Goal: Use online tool/utility: Utilize a website feature to perform a specific function

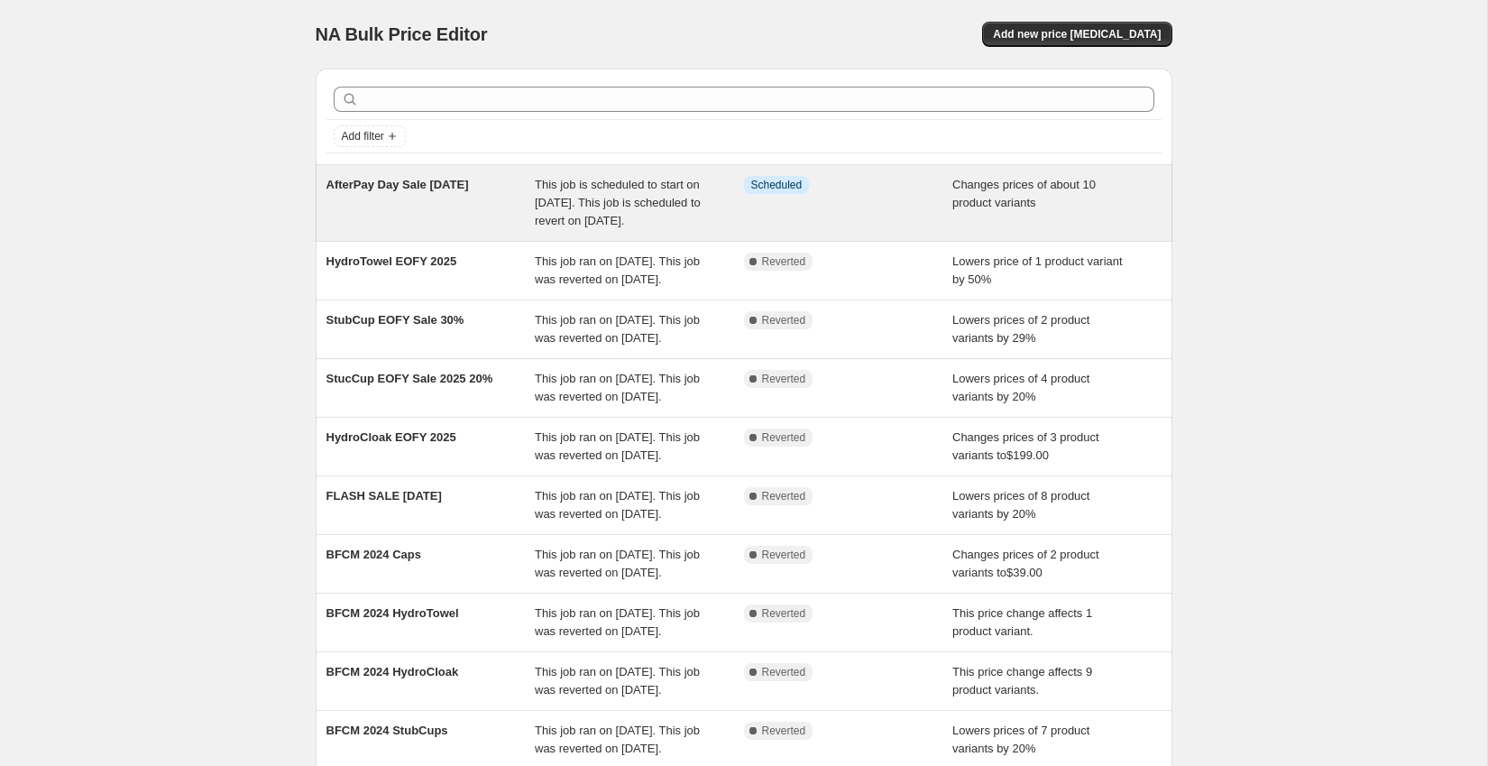
click at [458, 185] on span "AfterPay Day Sale [DATE]" at bounding box center [398, 185] width 143 height 14
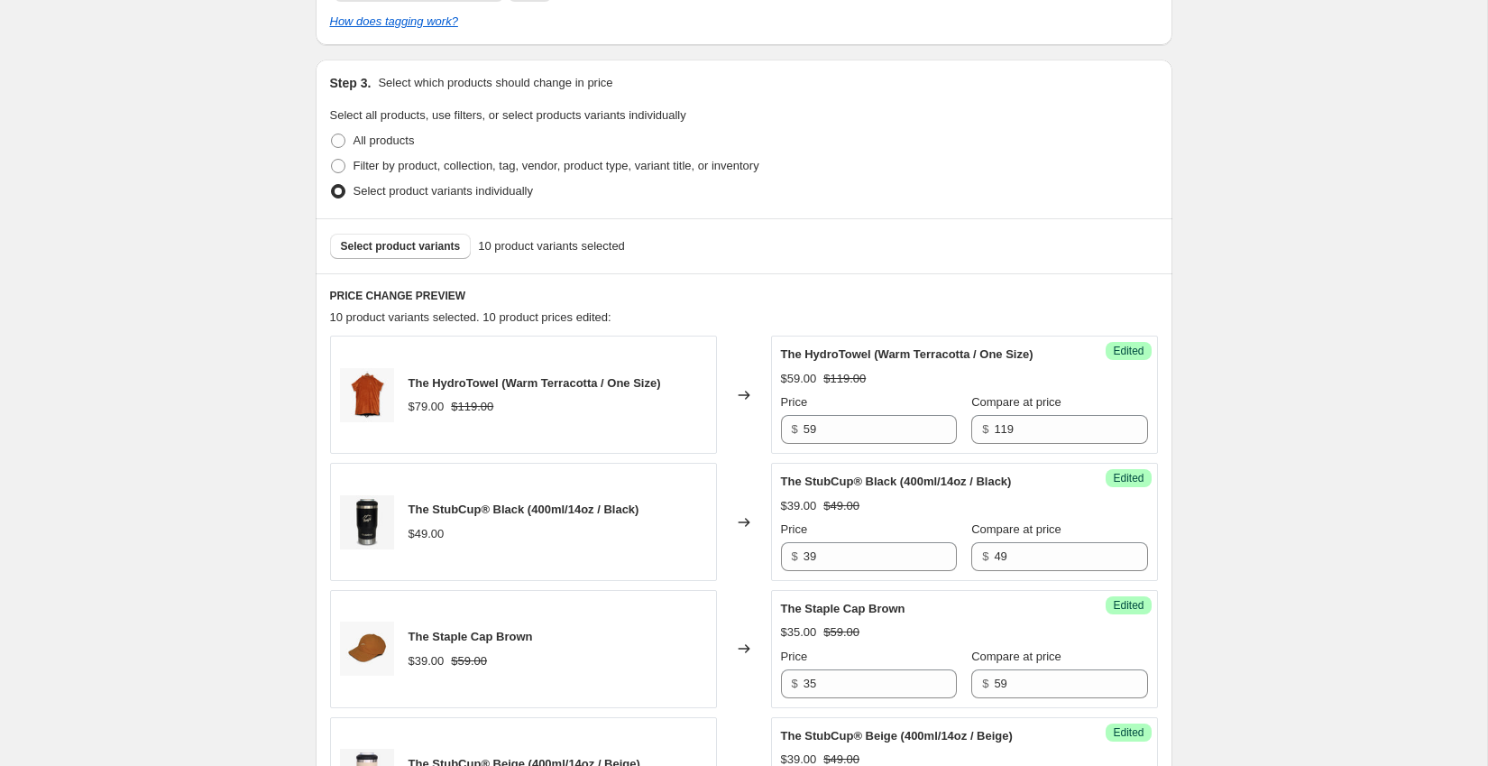
scroll to position [478, 0]
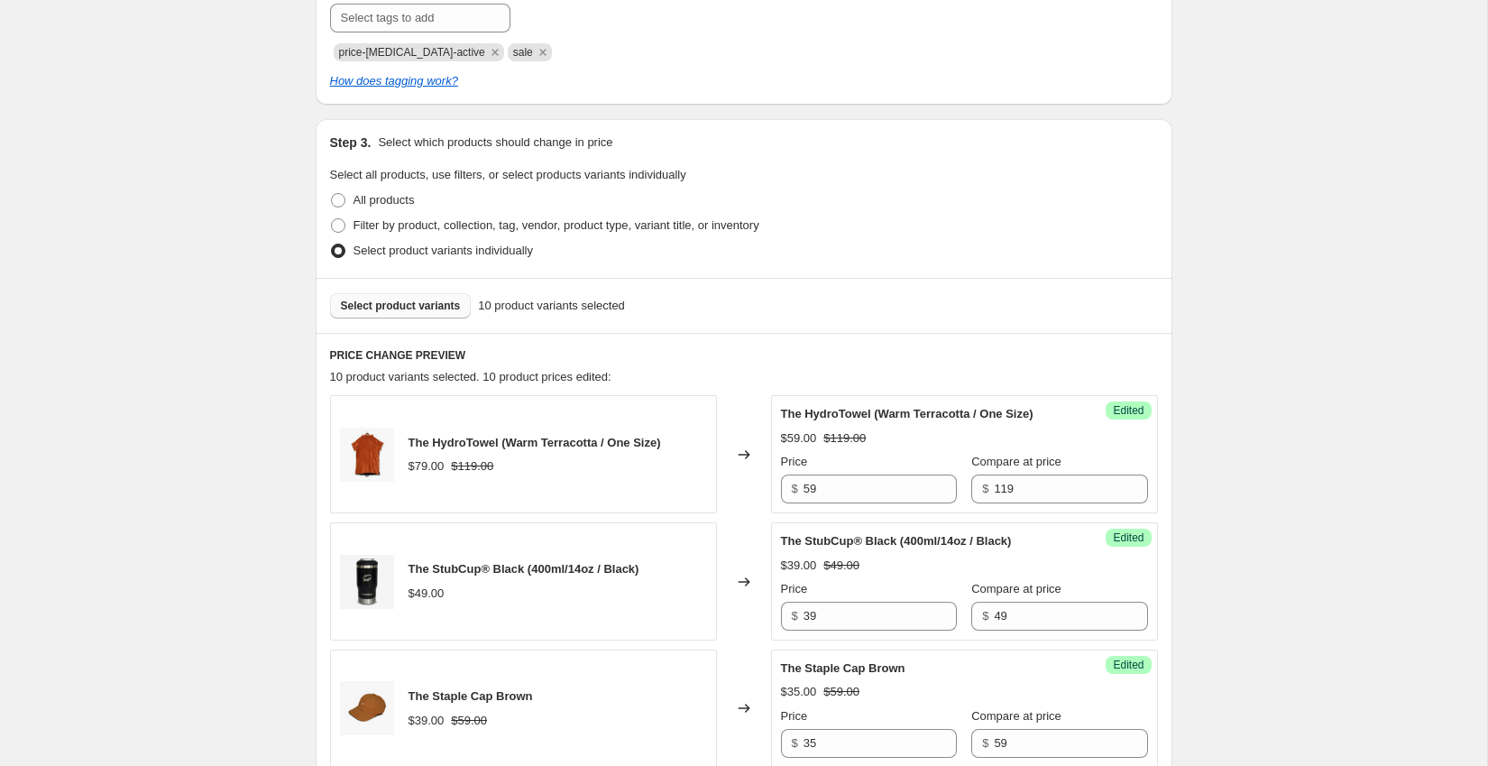
click at [410, 299] on span "Select product variants" at bounding box center [401, 306] width 120 height 14
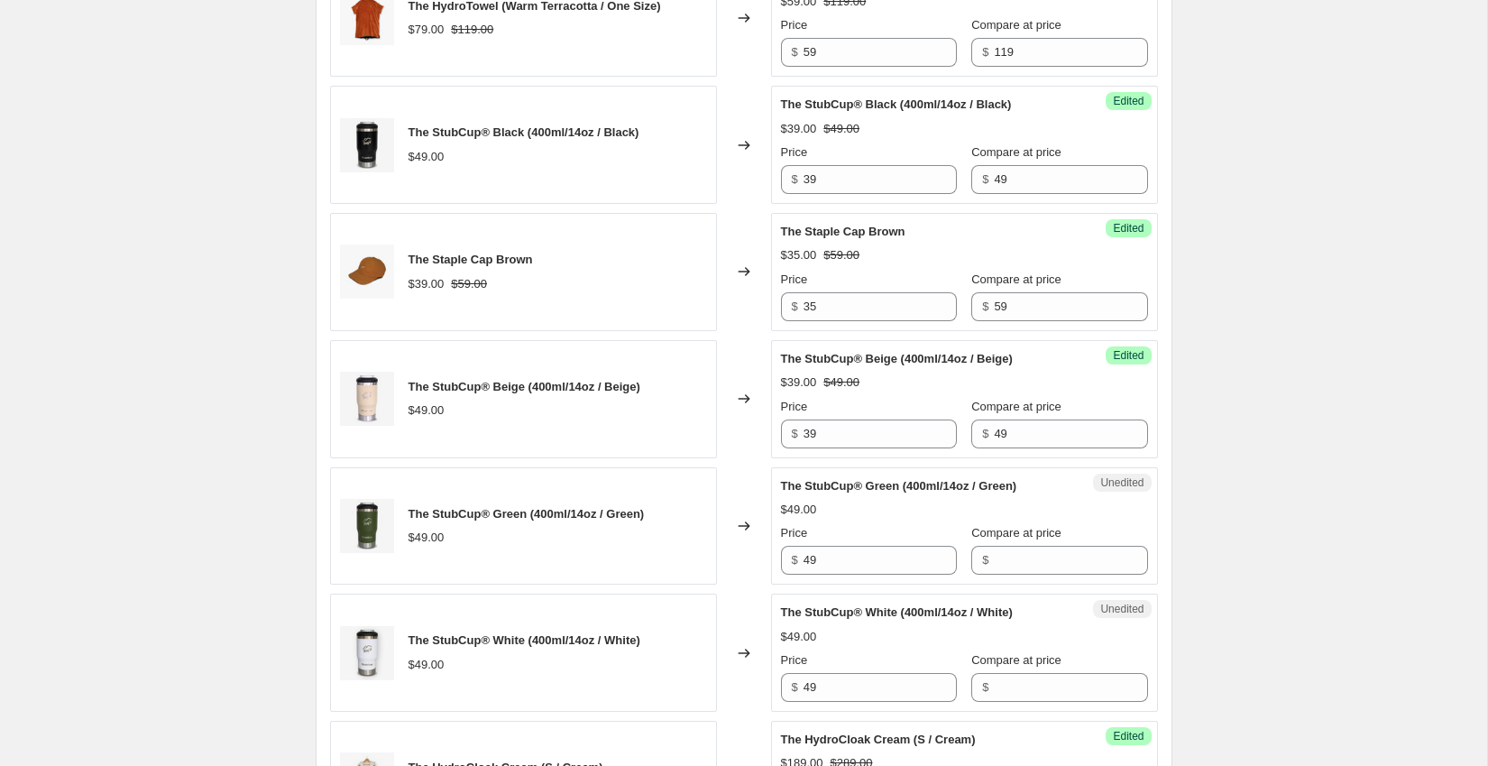
scroll to position [961, 0]
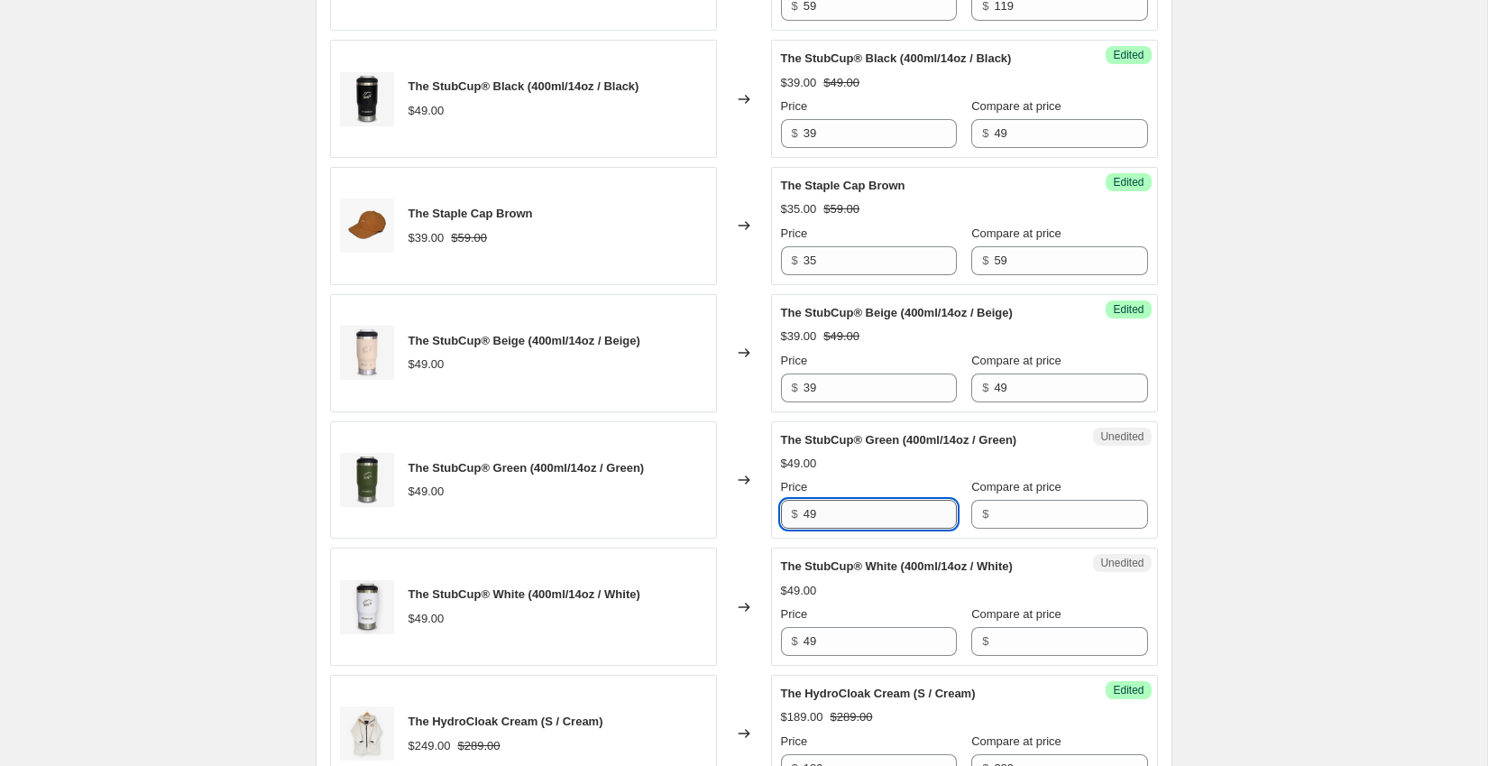
click at [843, 524] on input "49" at bounding box center [880, 514] width 153 height 29
type input "4"
type input "39"
click at [971, 529] on div "$" at bounding box center [1059, 514] width 176 height 29
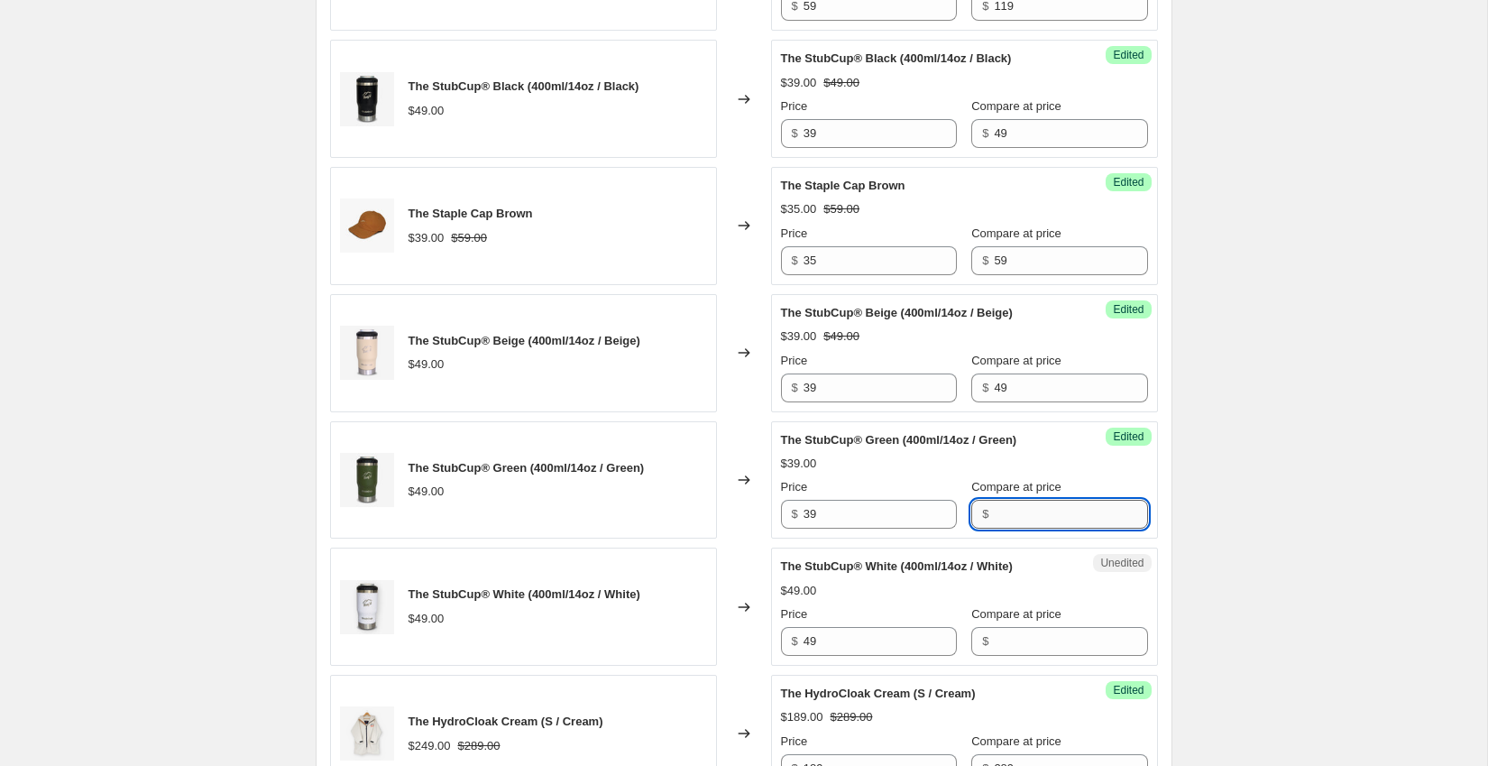
click at [994, 528] on input "Compare at price" at bounding box center [1070, 514] width 153 height 29
type input "49"
click at [849, 655] on input "49" at bounding box center [880, 641] width 153 height 29
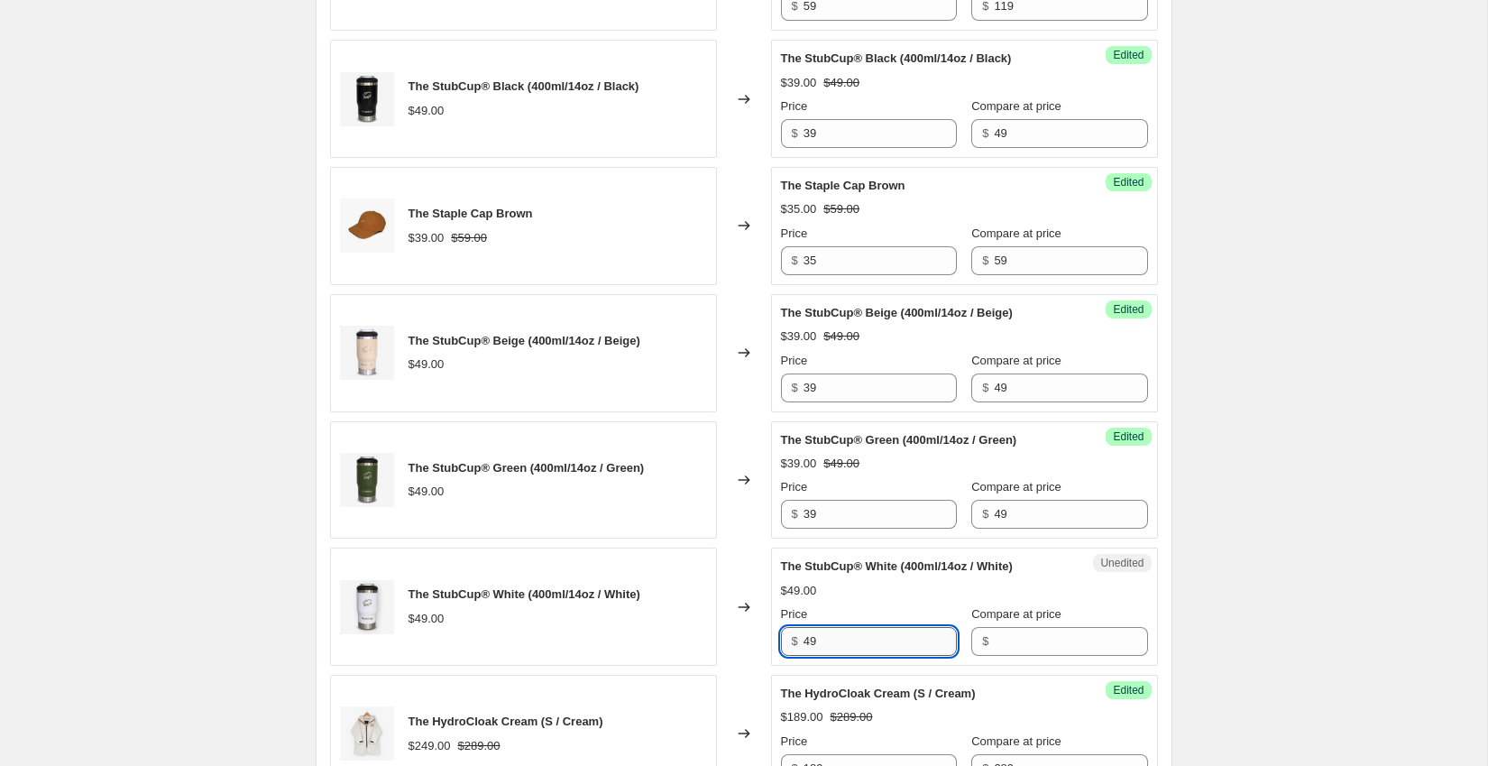
type input "4"
type input "39"
click at [996, 656] on input "Compare at price" at bounding box center [1070, 641] width 153 height 29
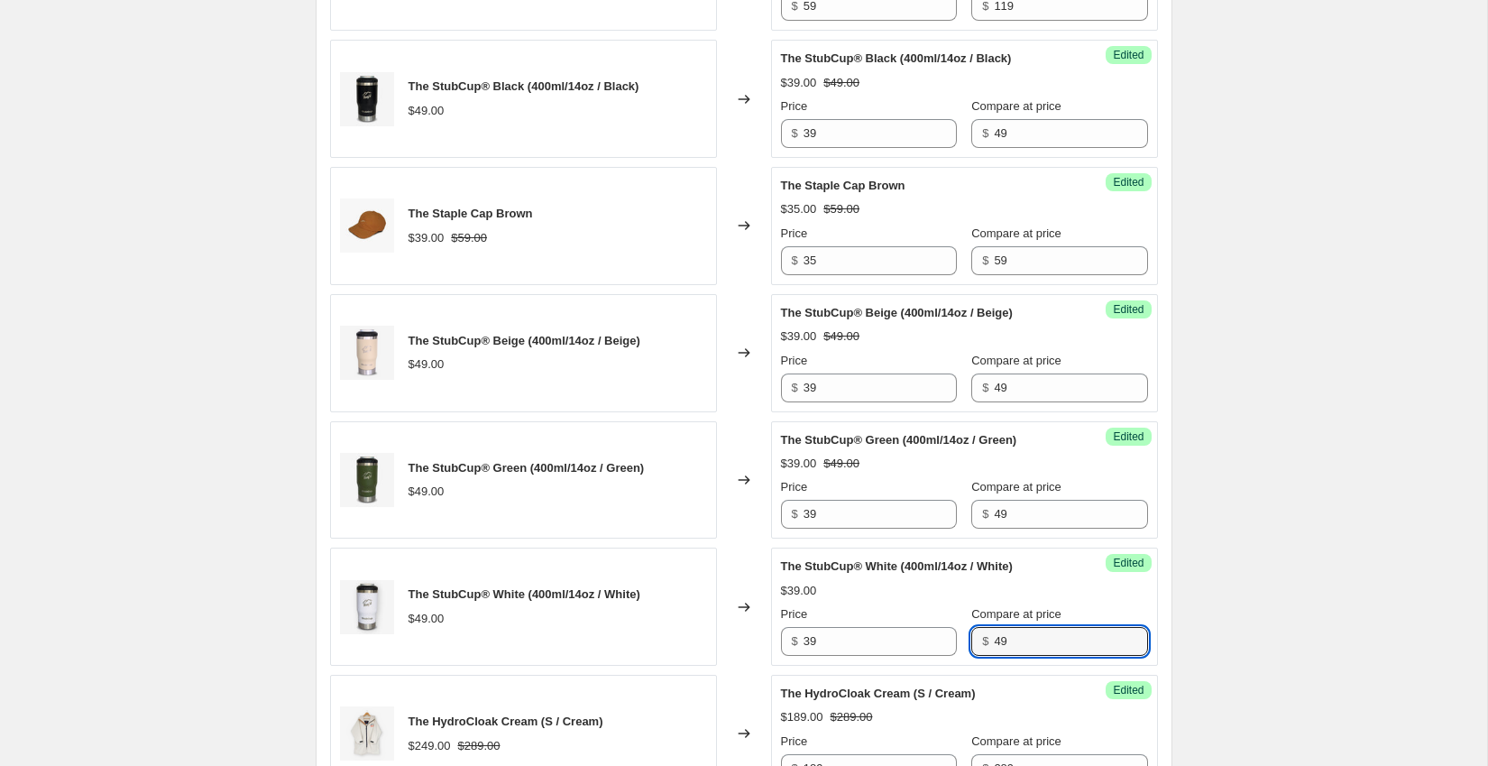
type input "49"
click at [1122, 625] on div "Success Edited The StubCup® White (400ml/14oz / White) $39.00 $49.00 Price $ 39…" at bounding box center [964, 607] width 387 height 118
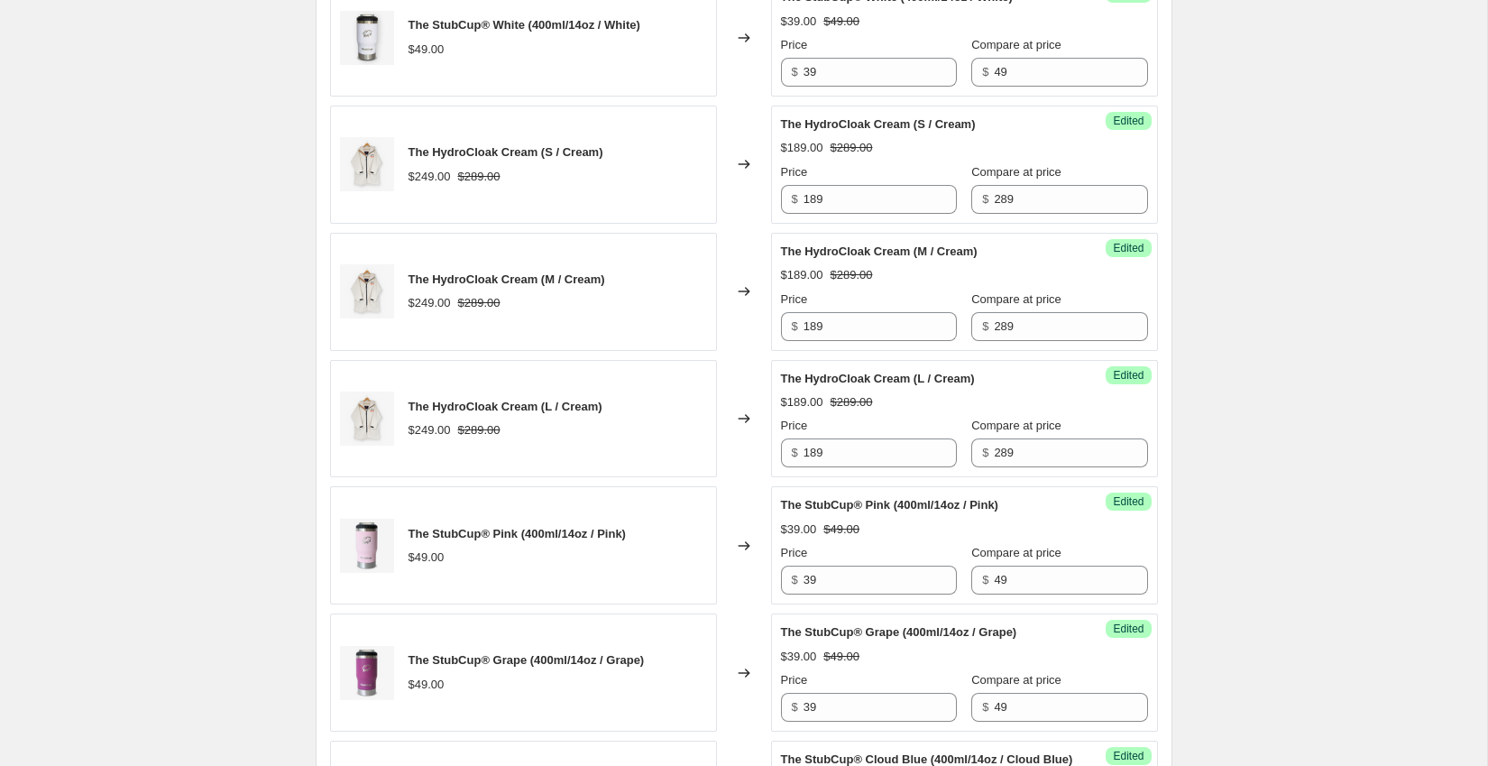
scroll to position [1505, 0]
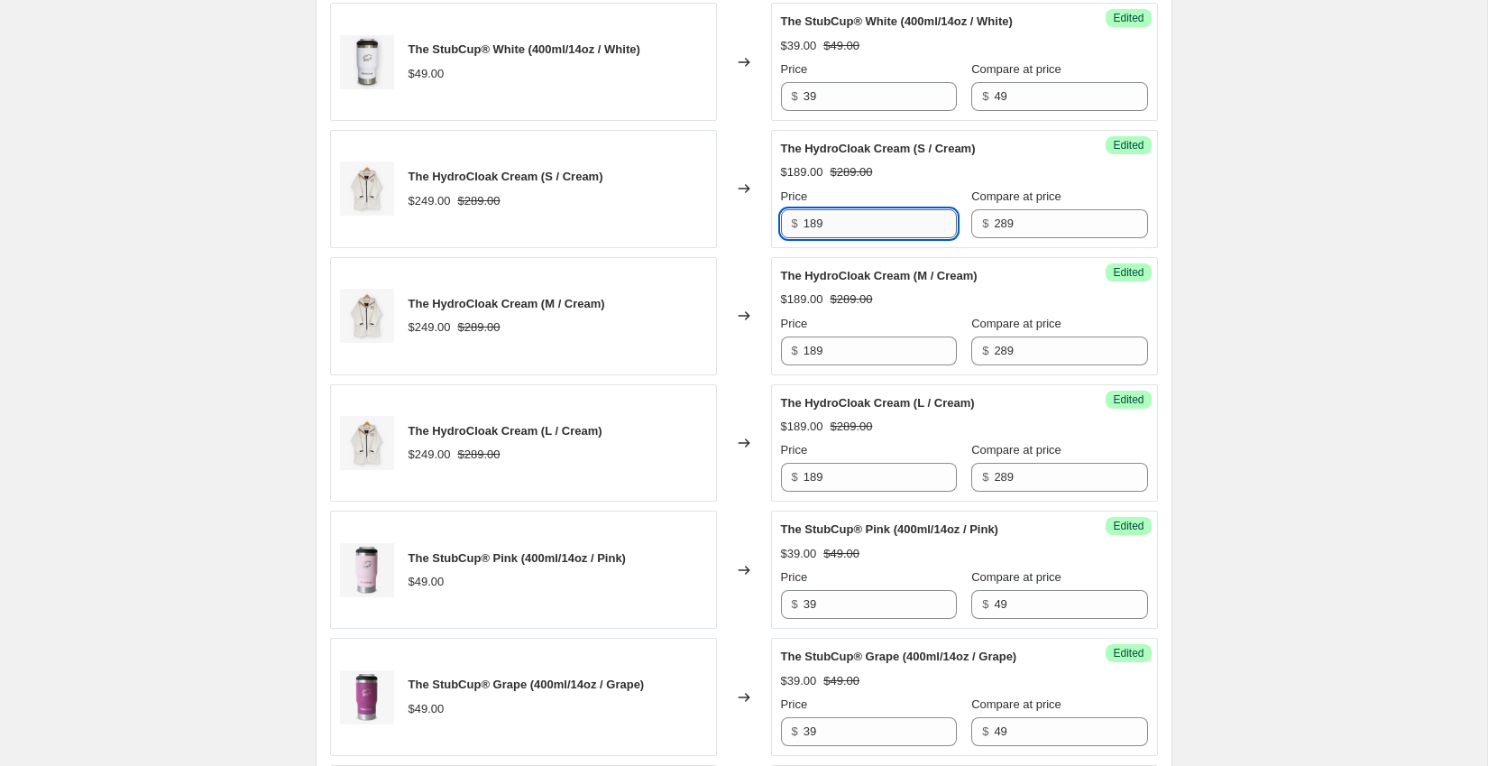
click at [843, 235] on input "189" at bounding box center [880, 223] width 153 height 29
type input "179"
click at [824, 365] on input "189" at bounding box center [880, 350] width 153 height 29
type input "1"
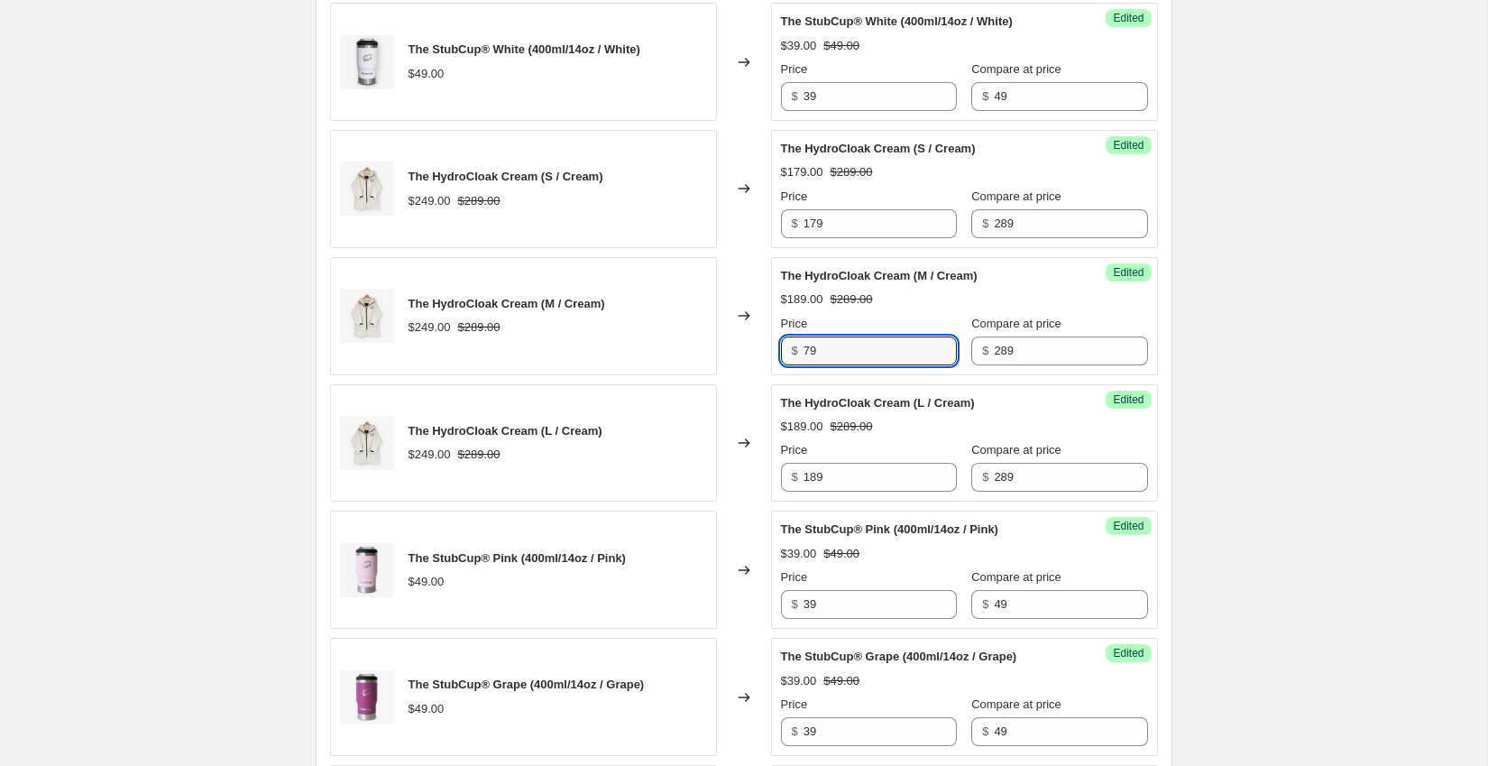
type input "7"
type input "179"
click at [839, 492] on input "189" at bounding box center [880, 477] width 153 height 29
type input "179"
click at [918, 436] on div "$179.00 $289.00" at bounding box center [964, 427] width 367 height 18
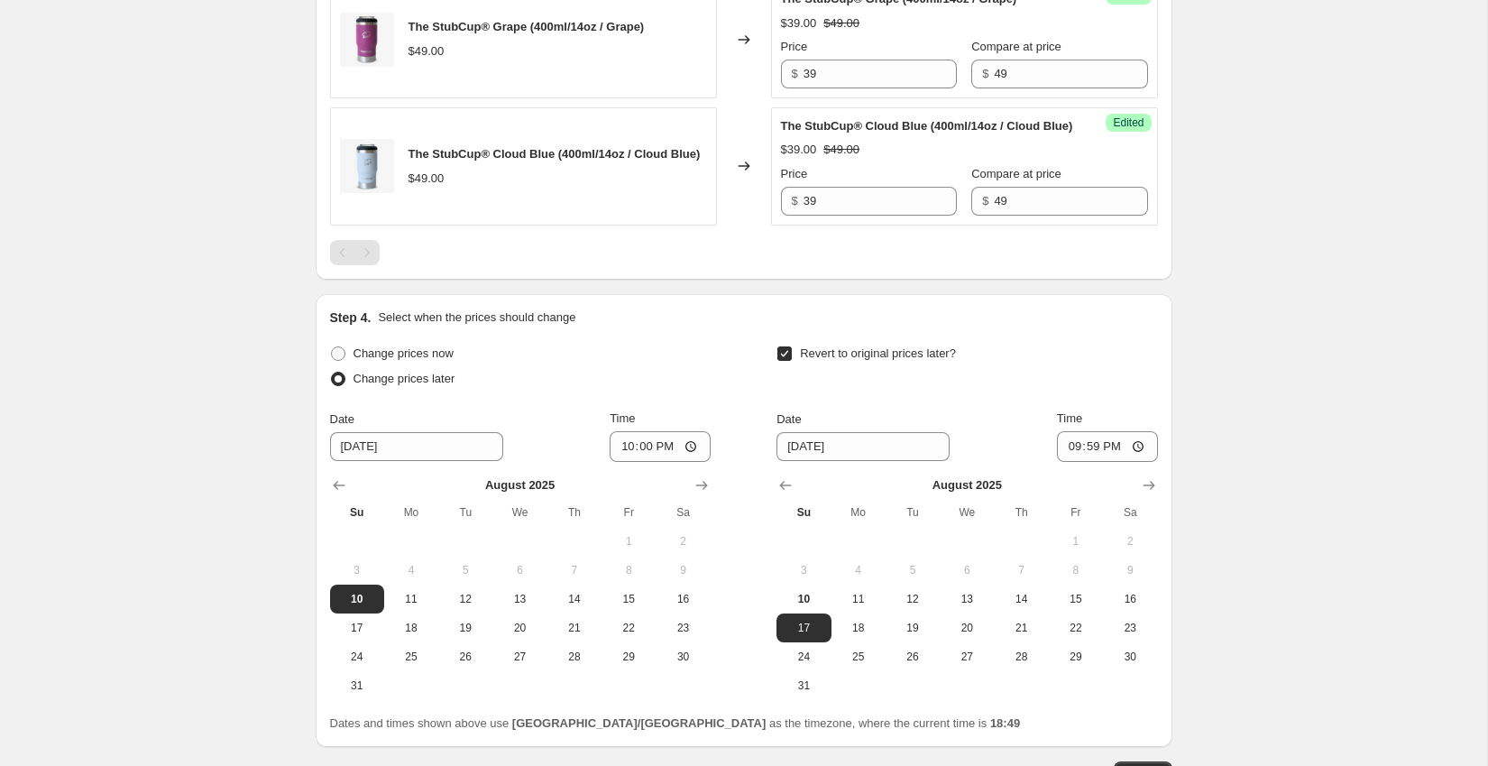
scroll to position [2319, 0]
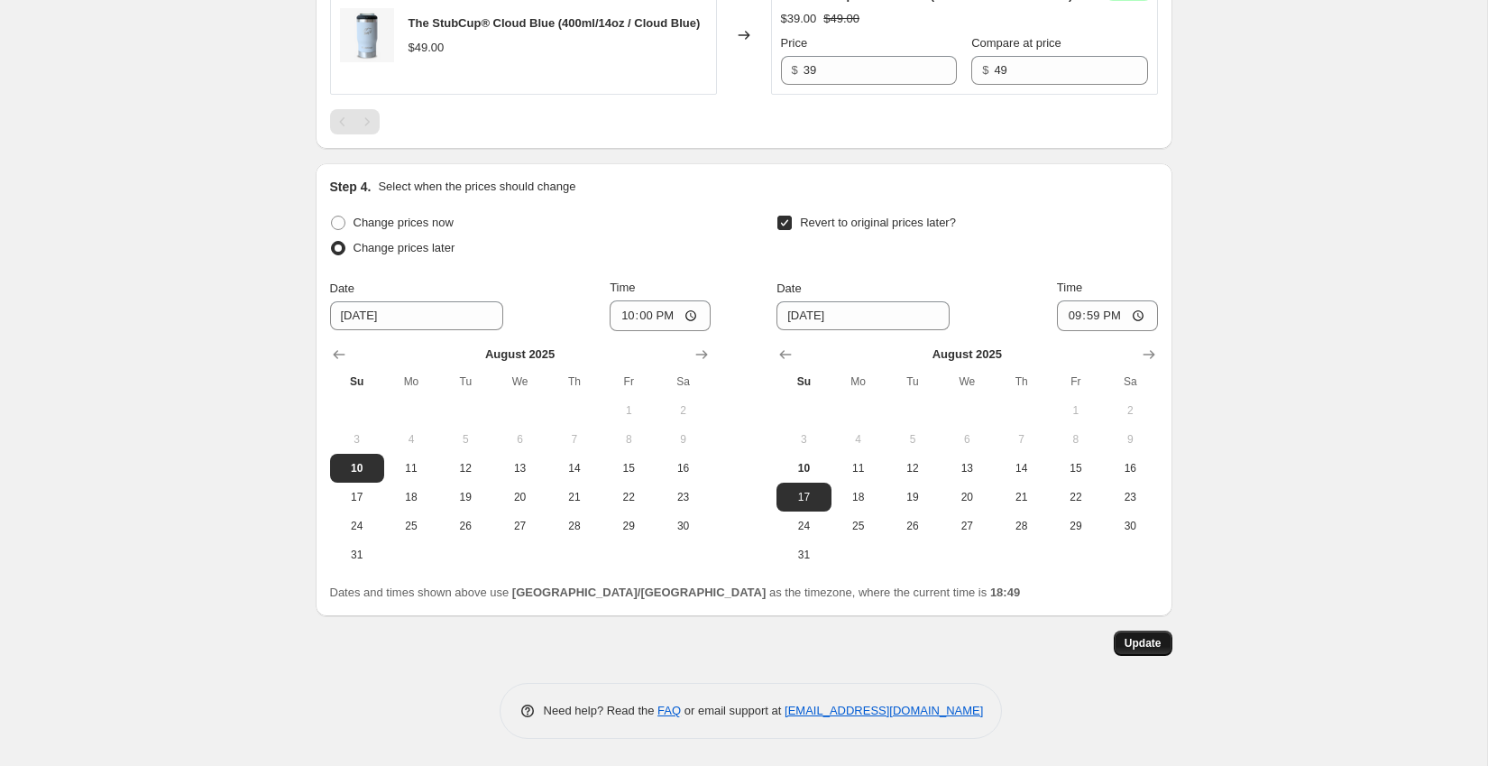
click at [1143, 650] on span "Update" at bounding box center [1143, 643] width 37 height 14
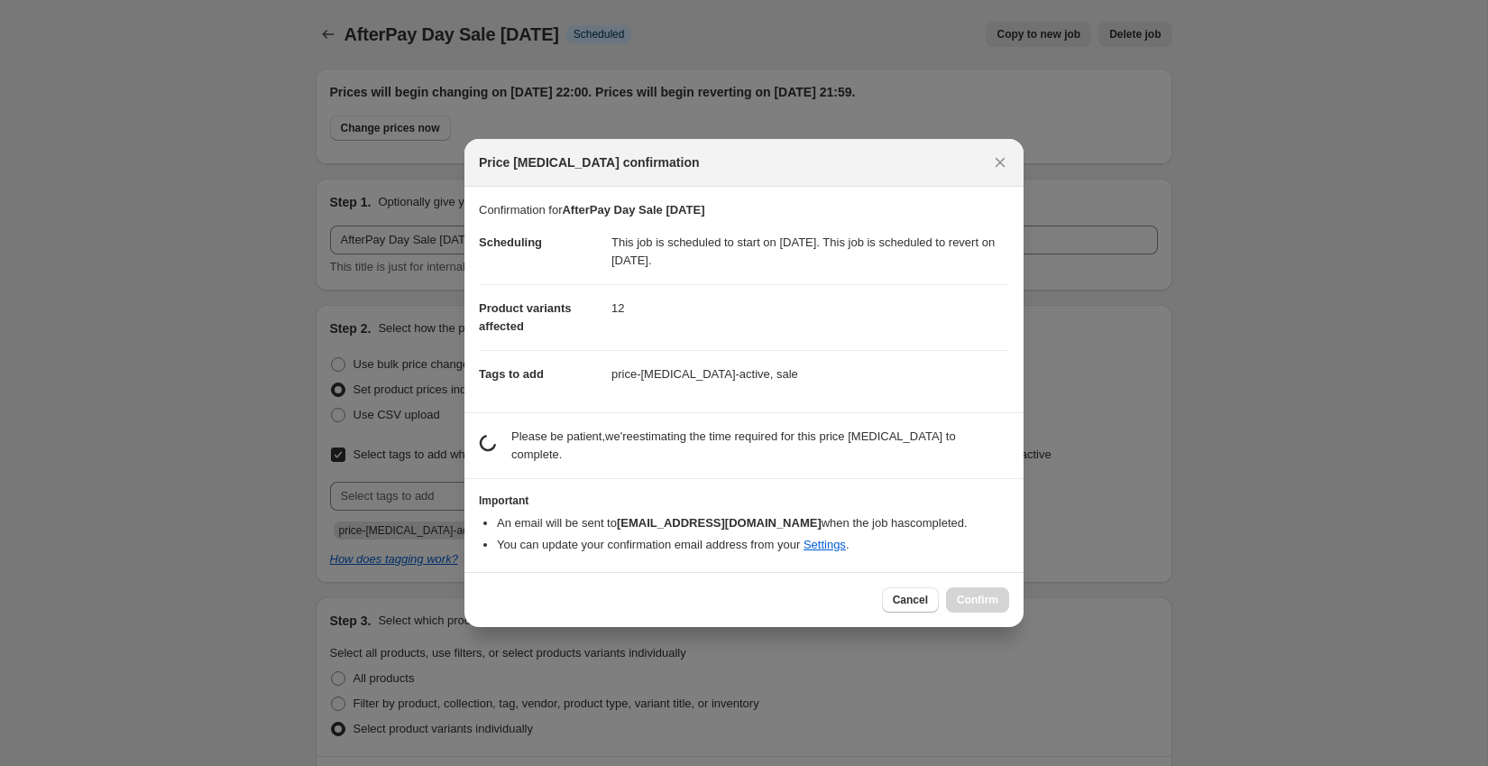
scroll to position [0, 0]
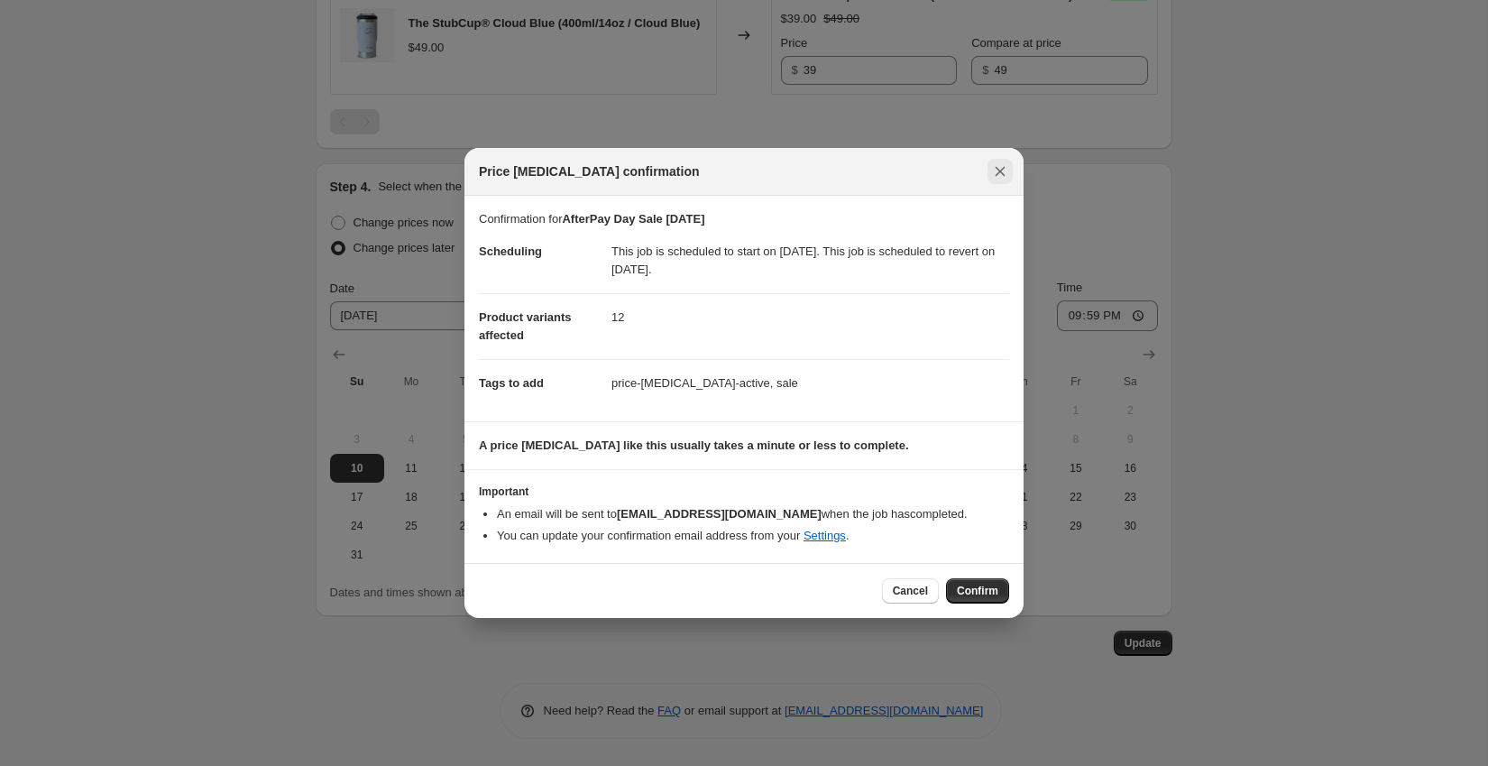
click at [994, 172] on icon "Close" at bounding box center [1000, 171] width 18 height 18
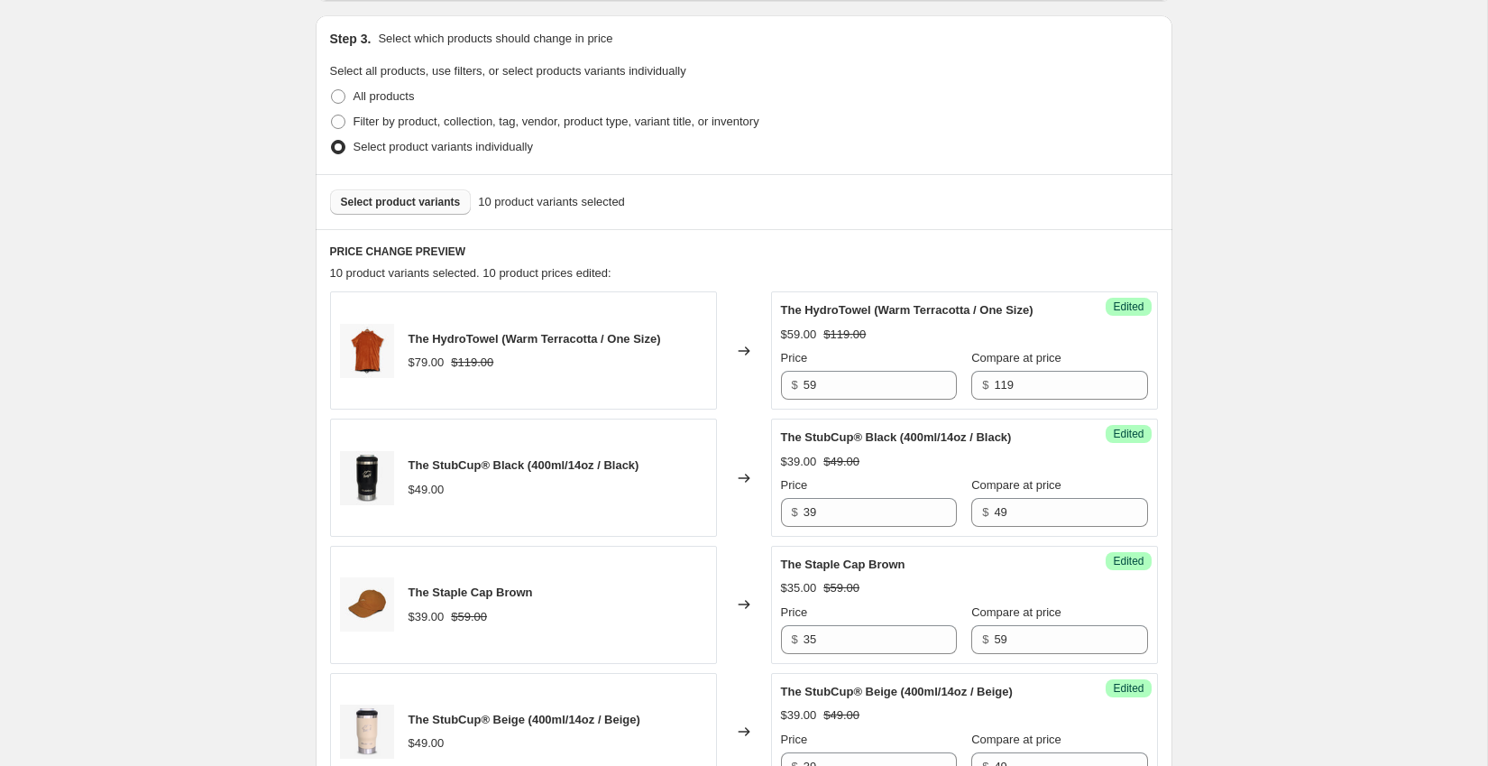
scroll to position [422, 0]
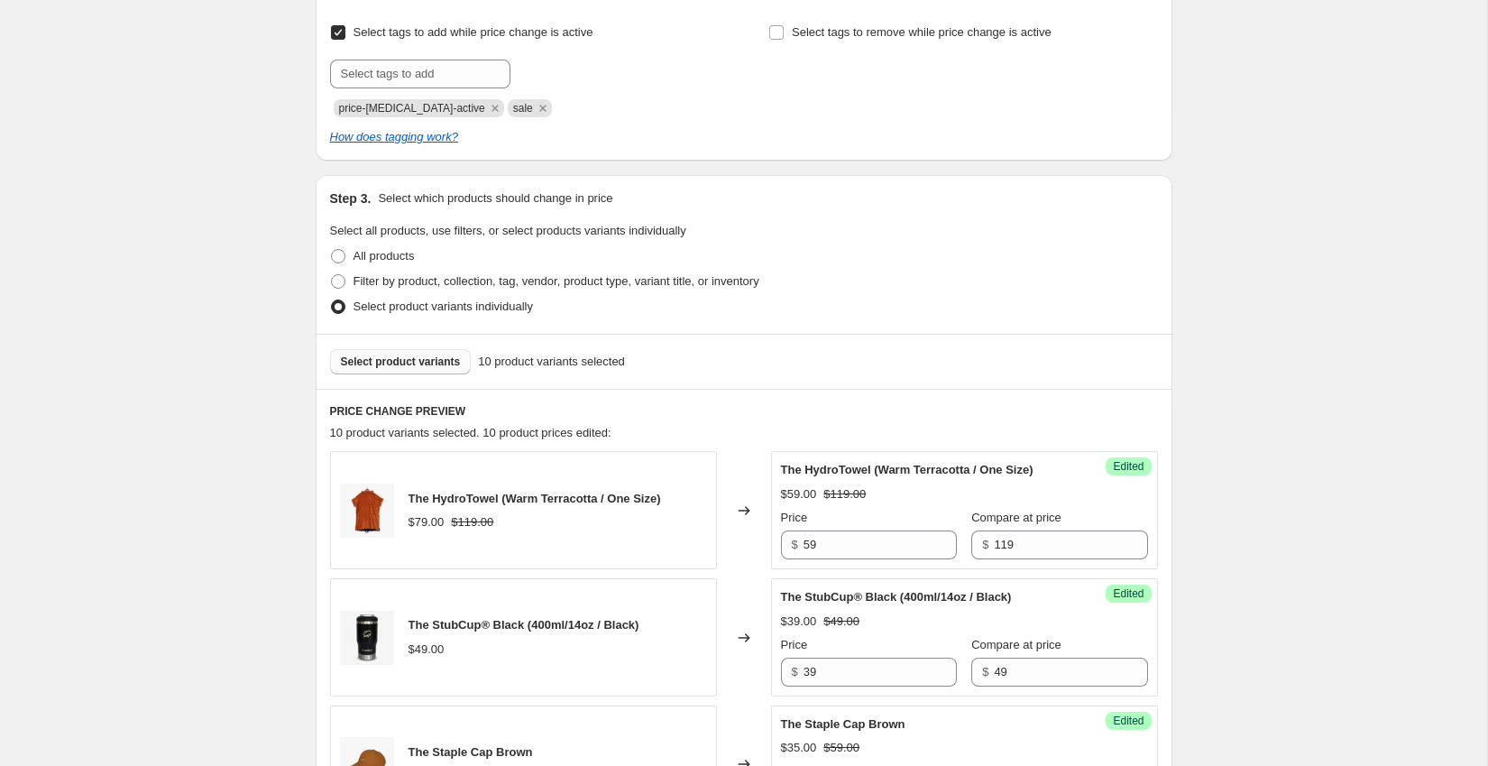
click at [430, 359] on span "Select product variants" at bounding box center [401, 361] width 120 height 14
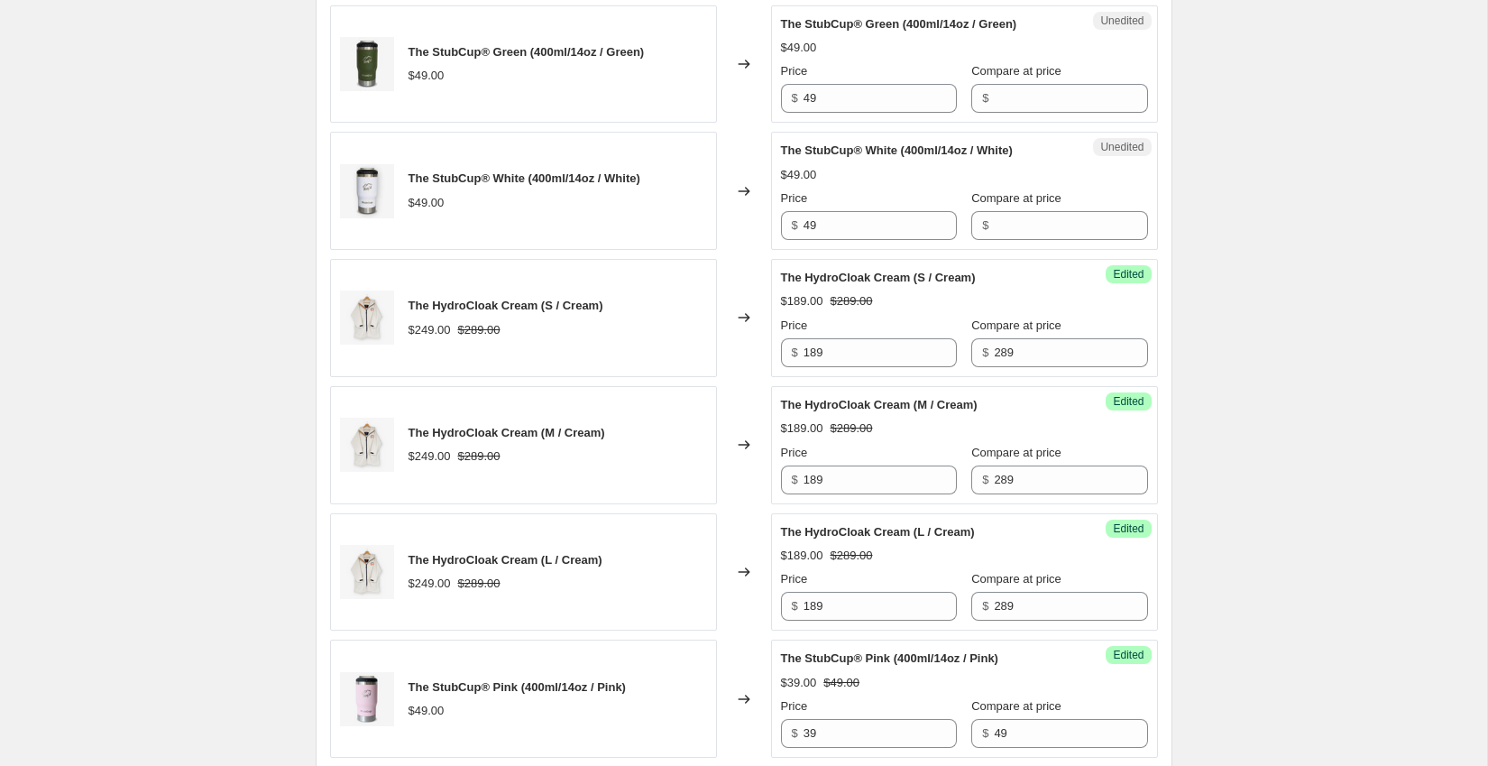
scroll to position [1334, 0]
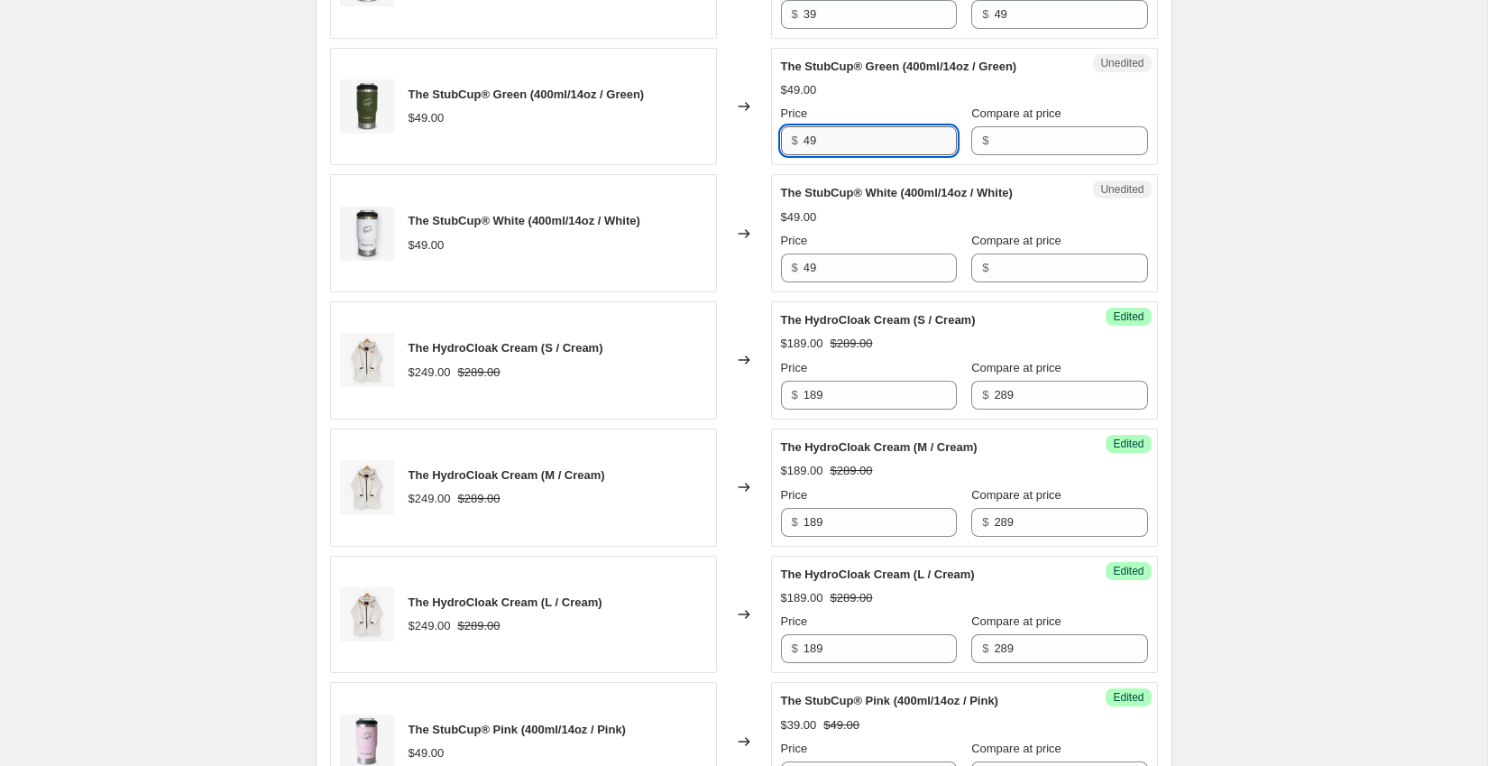
click at [837, 152] on input "49" at bounding box center [880, 140] width 153 height 29
type input "4"
type input "39"
click at [843, 282] on input "49" at bounding box center [880, 267] width 153 height 29
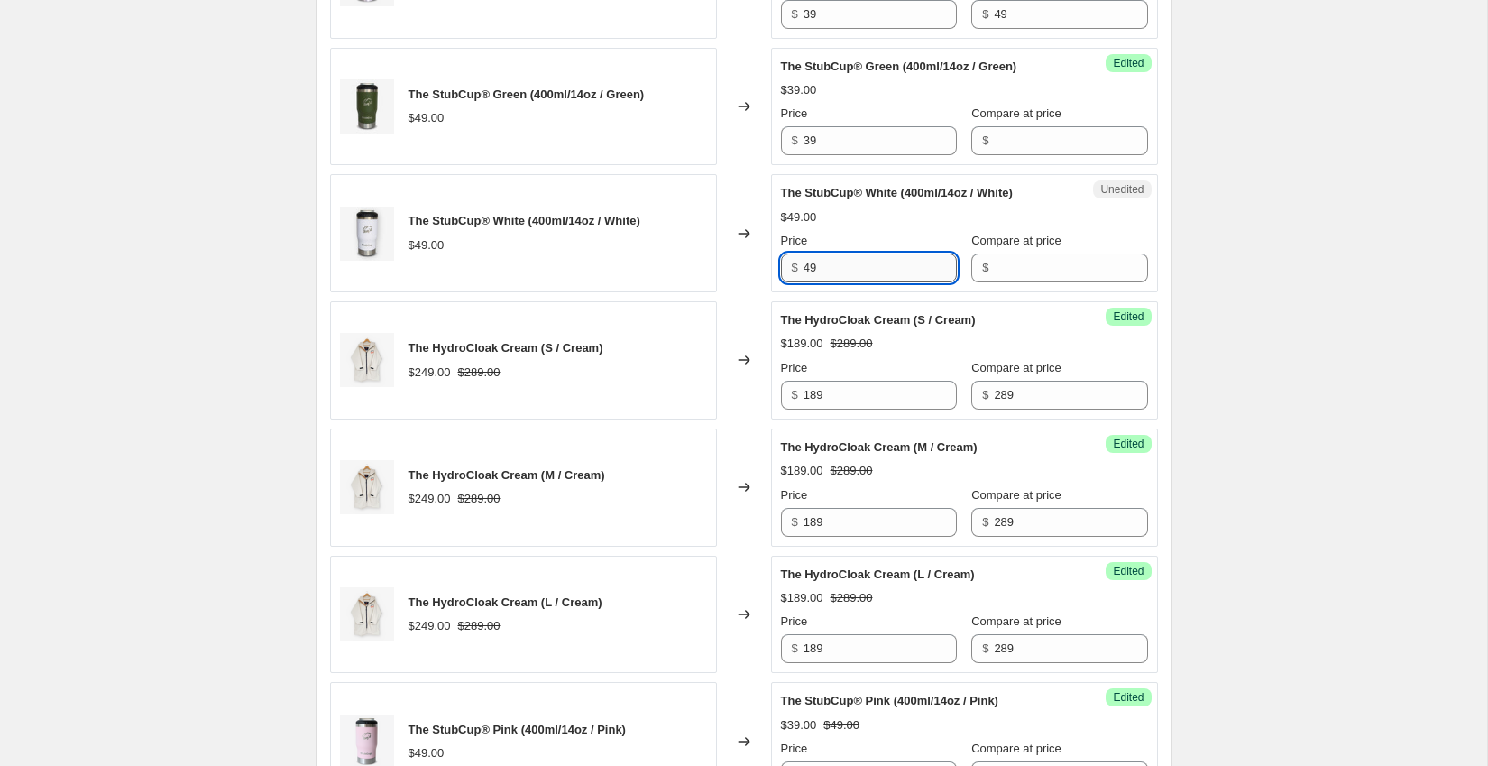
type input "4"
type input "39"
click at [1000, 155] on input "Compare at price" at bounding box center [1070, 140] width 153 height 29
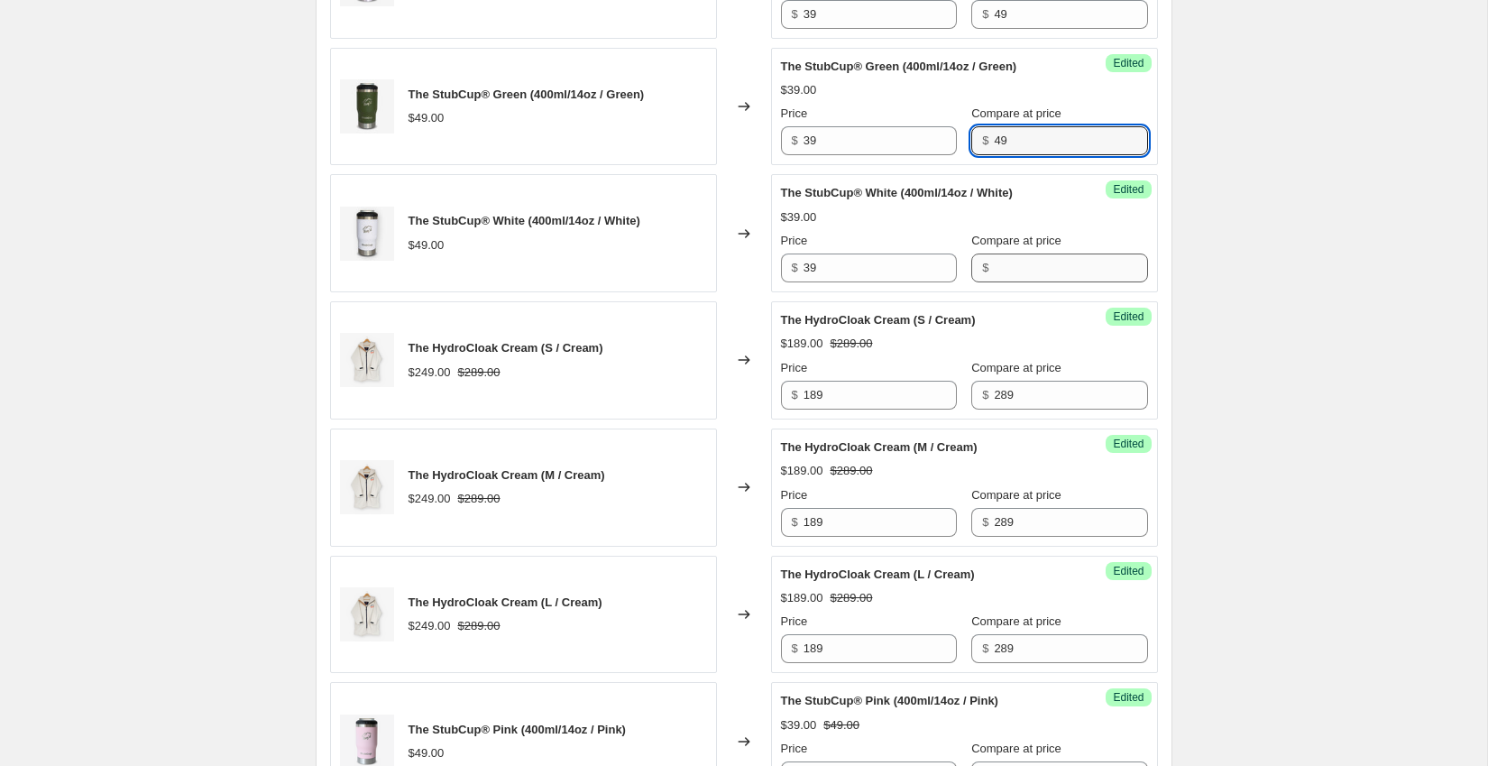
type input "49"
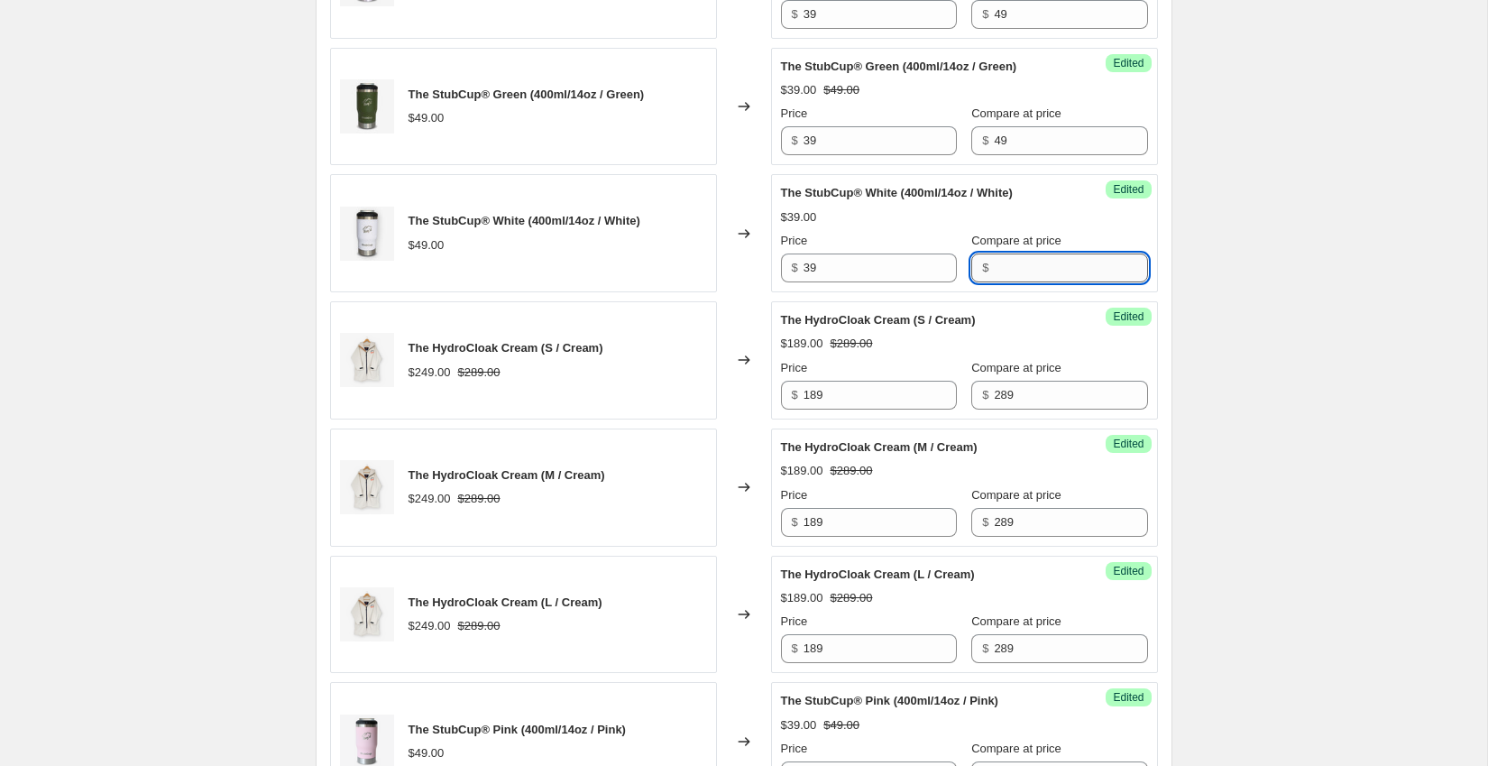
click at [999, 282] on input "Compare at price" at bounding box center [1070, 267] width 153 height 29
type input "49"
click at [871, 407] on input "189" at bounding box center [880, 395] width 153 height 29
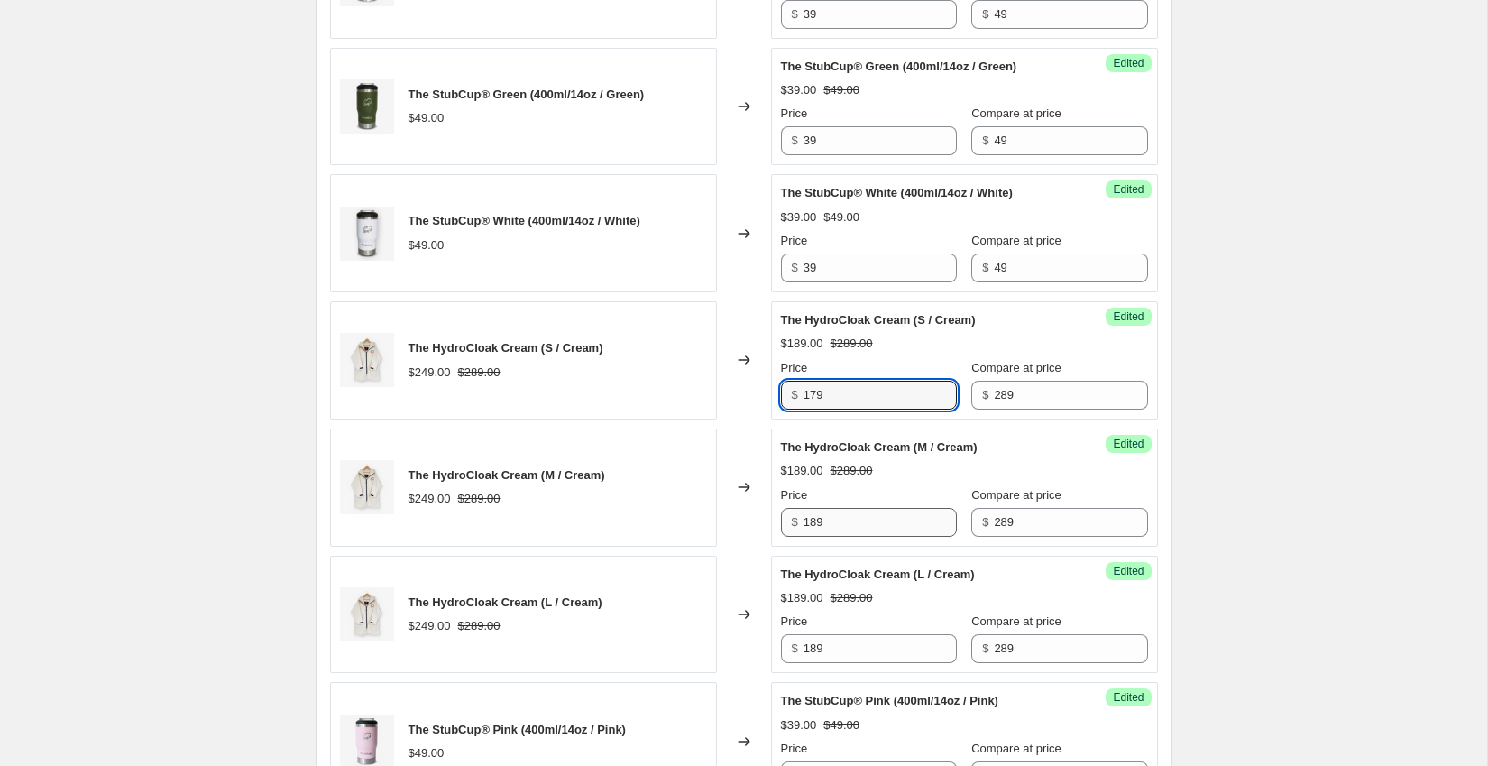
type input "179"
click at [862, 529] on input "189" at bounding box center [880, 522] width 153 height 29
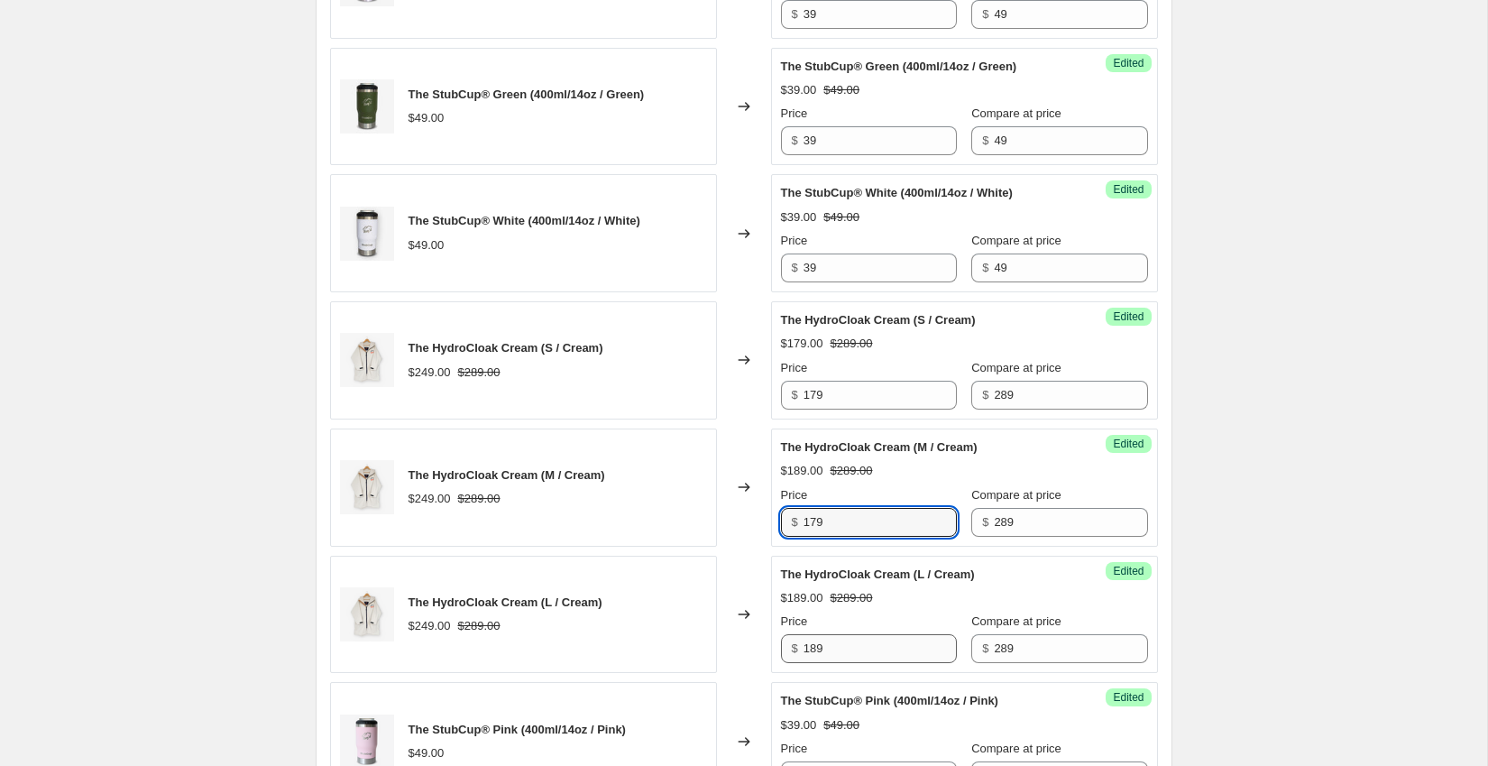
type input "179"
click at [844, 661] on input "189" at bounding box center [880, 648] width 153 height 29
type input "179"
click at [1006, 597] on div "The HydroCloak Cream (L / Cream) $179.00 $289.00 Price $ 179 Compare at price $…" at bounding box center [964, 615] width 367 height 98
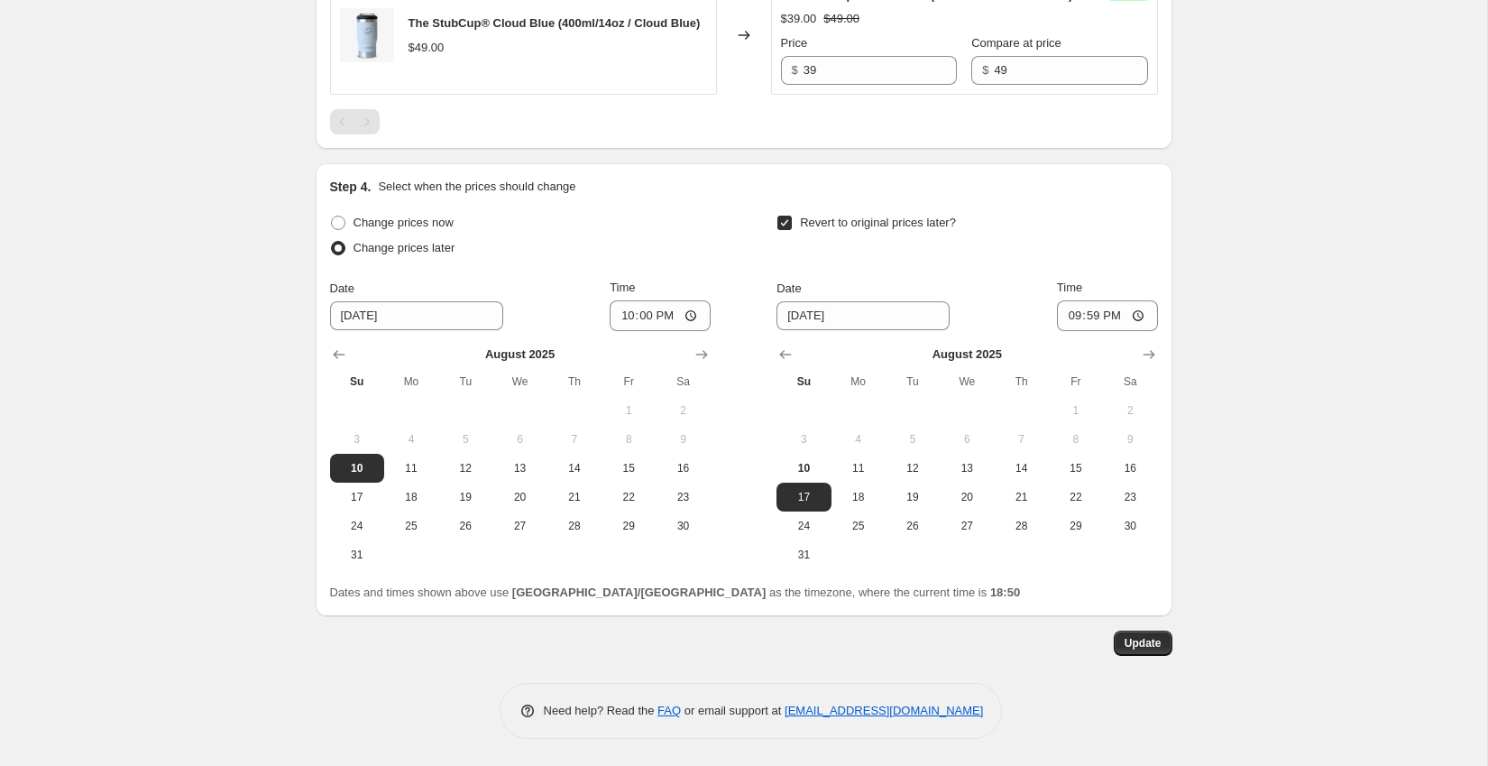
scroll to position [2316, 0]
click at [418, 328] on input "[DATE]" at bounding box center [416, 315] width 173 height 29
click at [680, 264] on div "Change prices now Change prices later" at bounding box center [520, 237] width 381 height 54
click at [1096, 318] on input "21:59" at bounding box center [1107, 315] width 101 height 31
click at [1095, 321] on input "21:55" at bounding box center [1107, 315] width 101 height 31
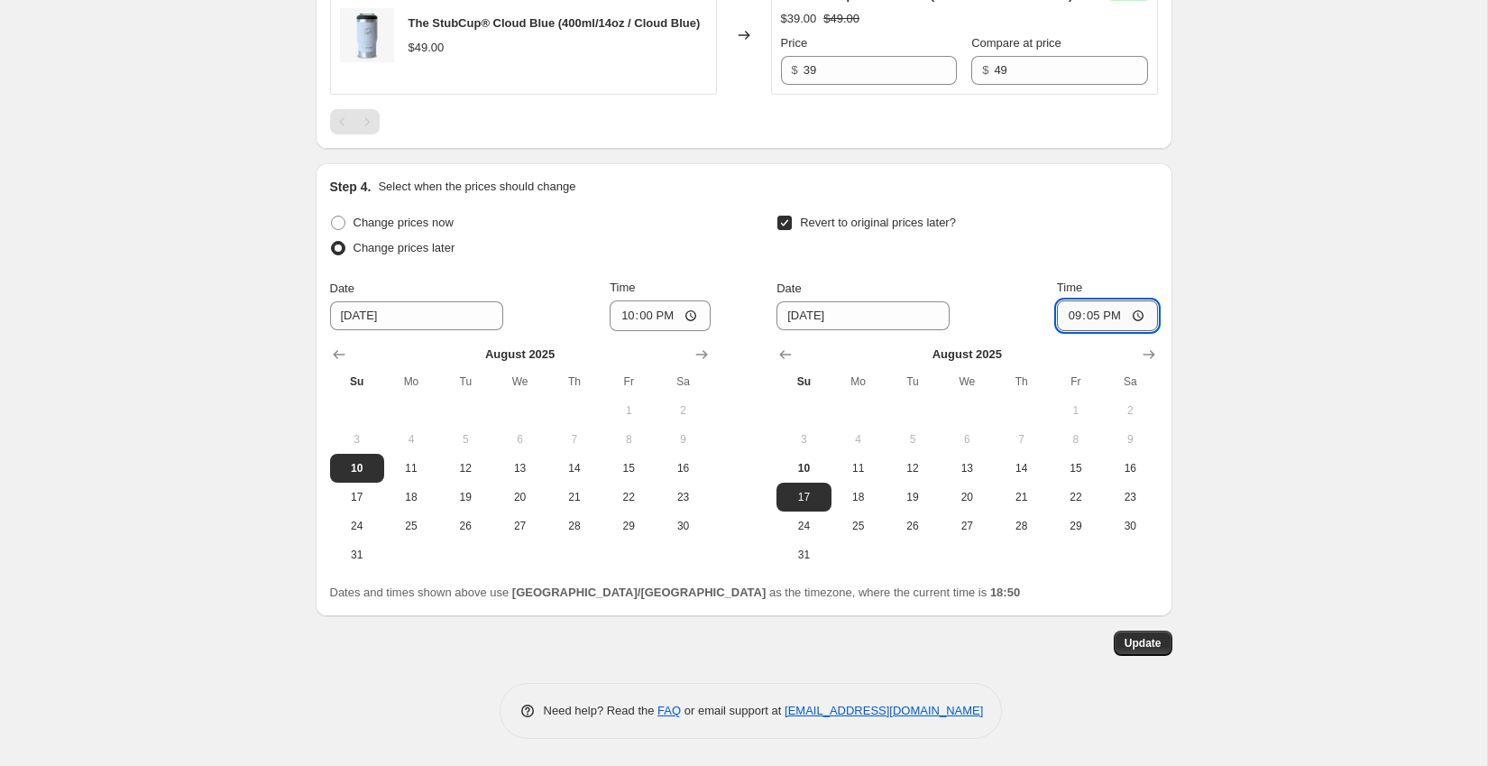
type input "21:59"
click at [1107, 264] on div "Revert to original prices later?" at bounding box center [967, 237] width 381 height 54
click at [1149, 648] on span "Update" at bounding box center [1143, 643] width 37 height 14
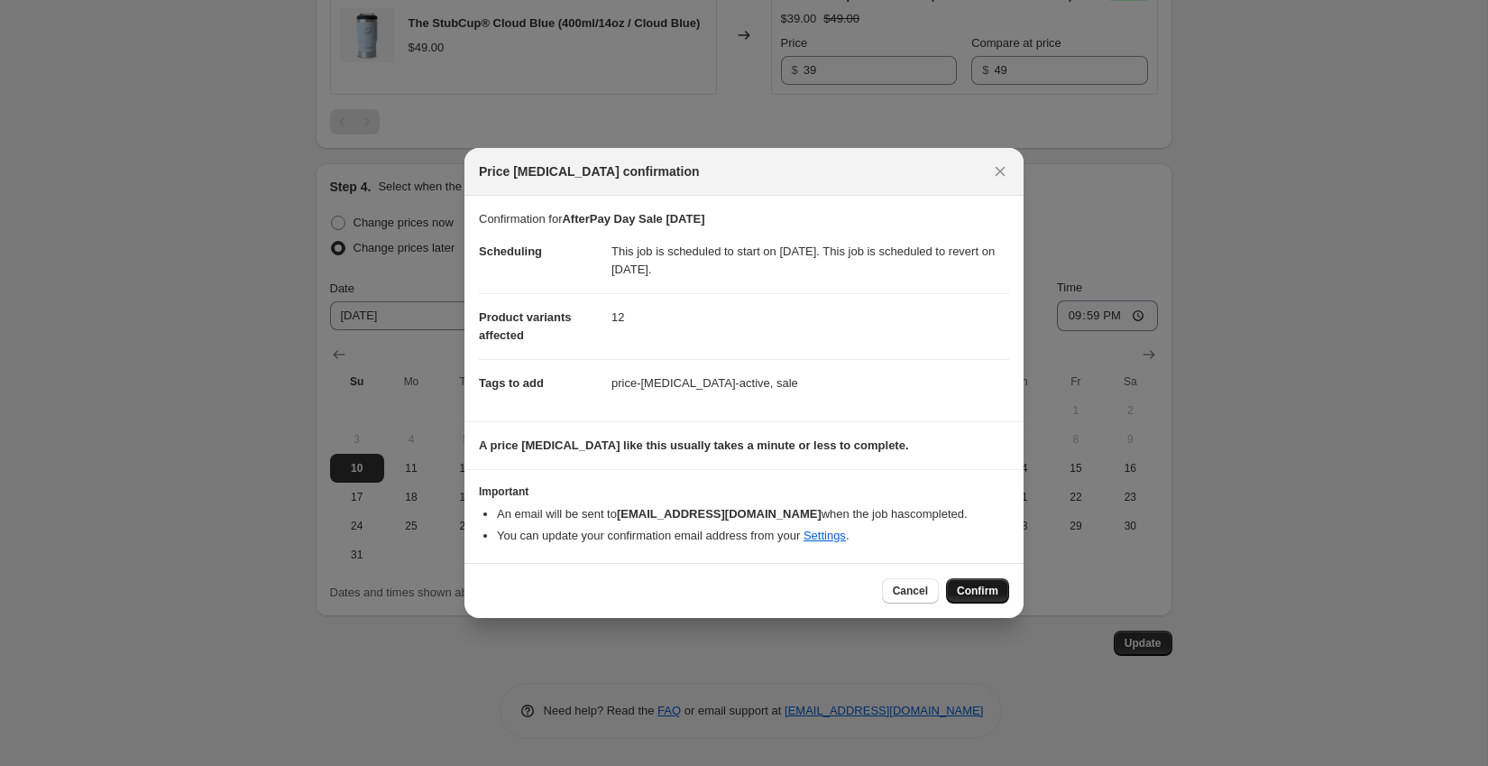
click at [976, 585] on span "Confirm" at bounding box center [977, 591] width 41 height 14
